Goal: Task Accomplishment & Management: Manage account settings

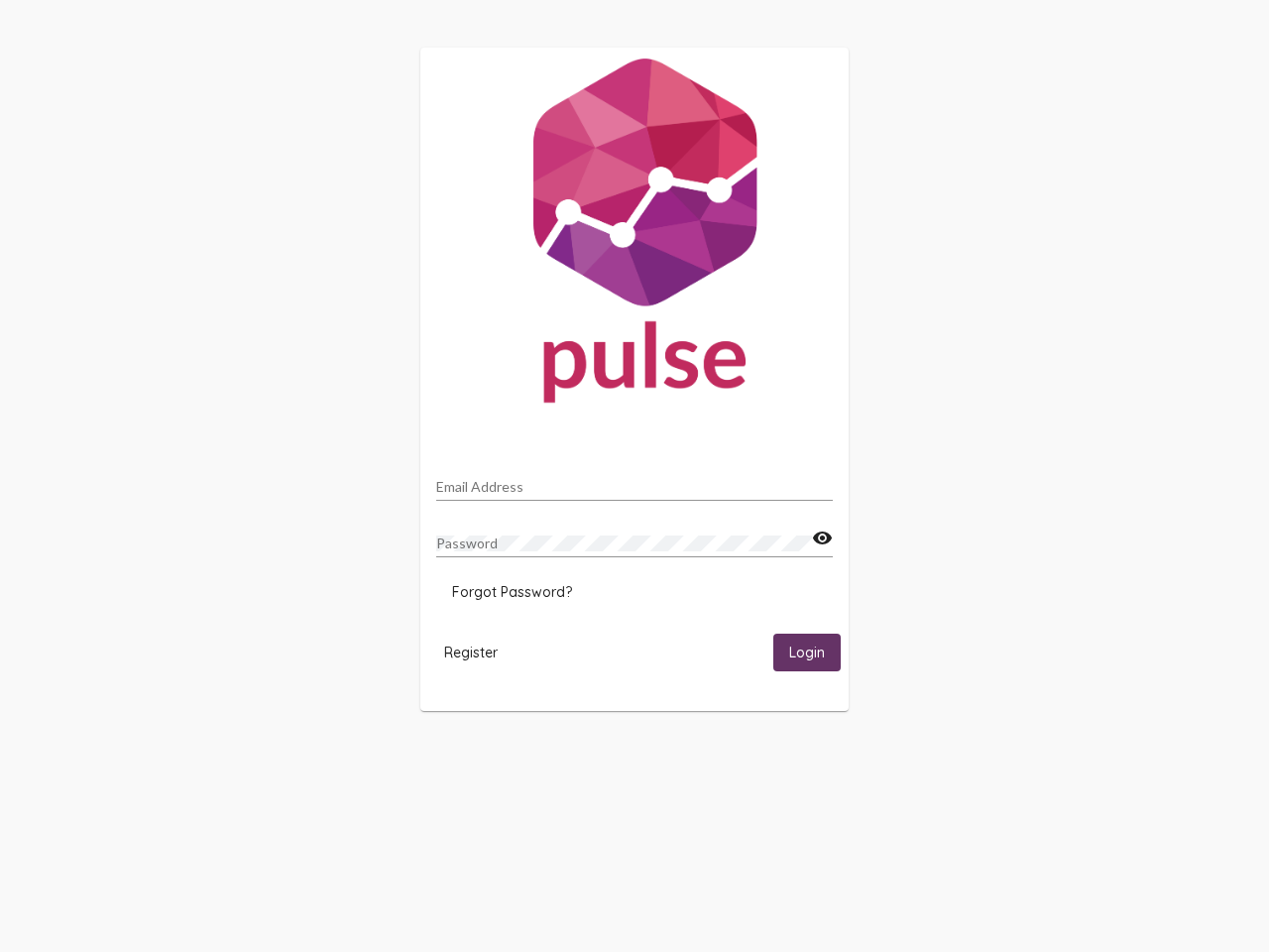
click at [634, 481] on input "Email Address" at bounding box center [634, 487] width 396 height 16
click at [822, 539] on mat-icon "visibility" at bounding box center [822, 539] width 21 height 24
click at [512, 592] on span "Forgot Password?" at bounding box center [512, 592] width 120 height 18
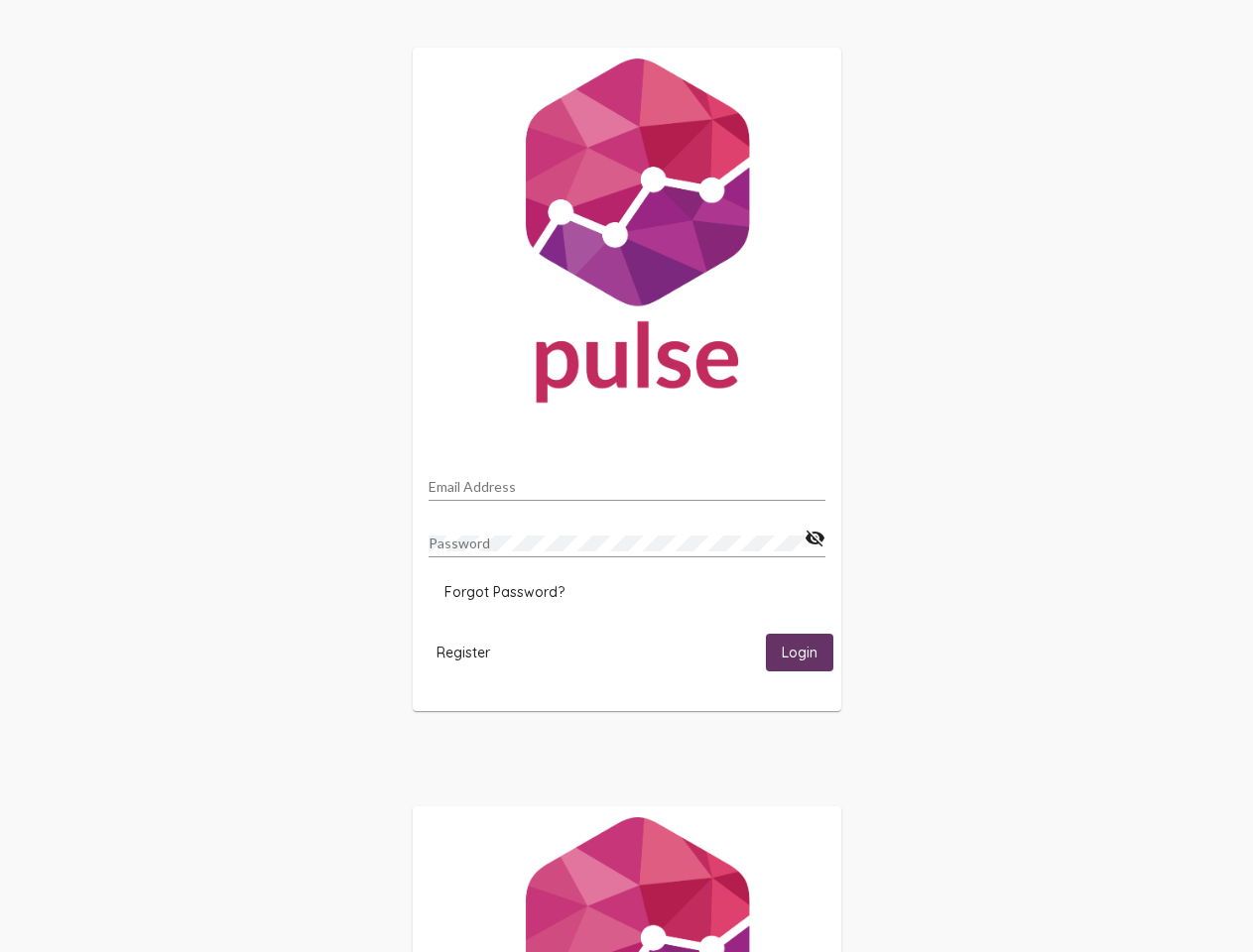
click at [471, 651] on span "Register" at bounding box center [463, 652] width 54 height 18
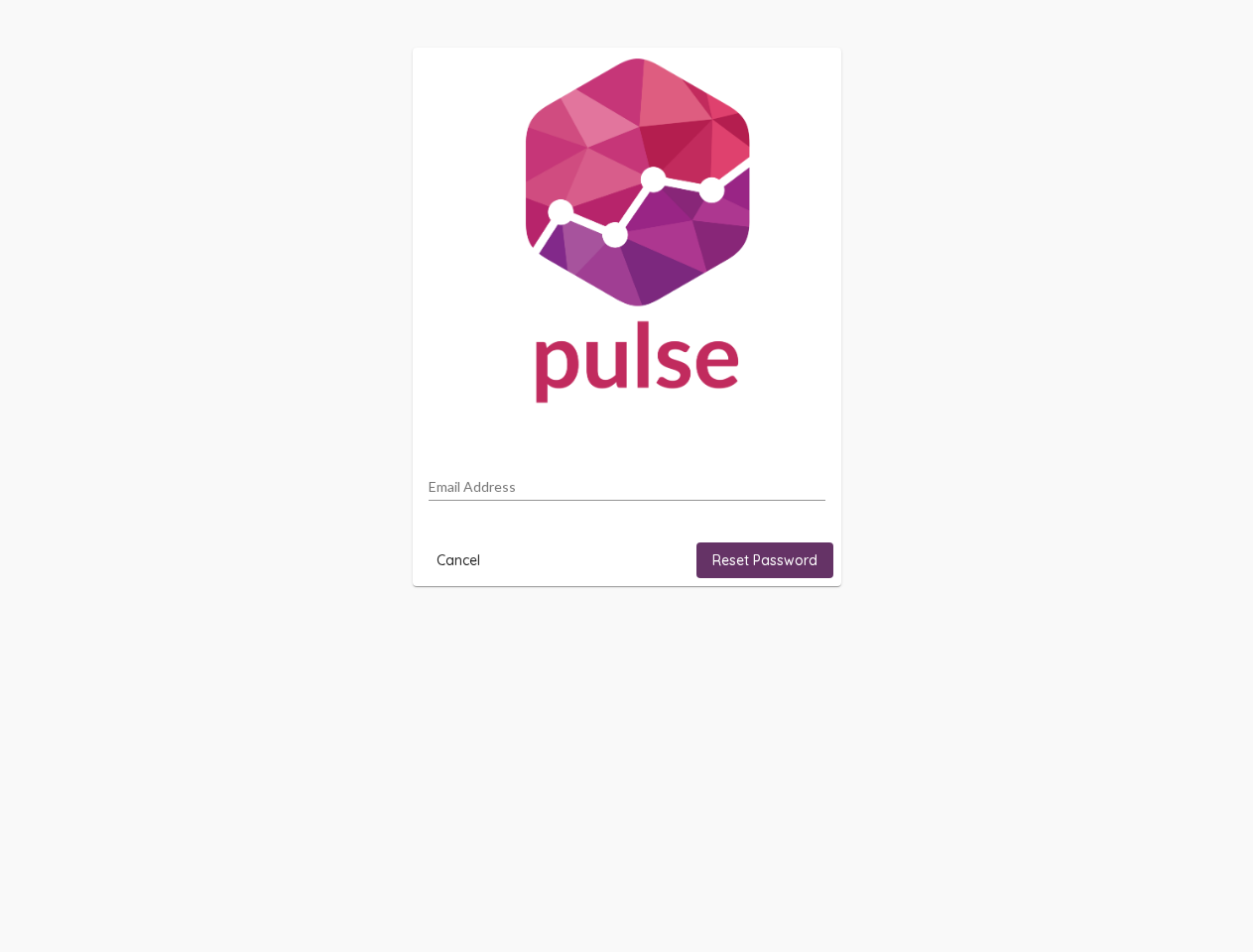
click at [807, 633] on html "Email Address Cancel Reset Password" at bounding box center [626, 317] width 1253 height 633
